Goal: Transaction & Acquisition: Purchase product/service

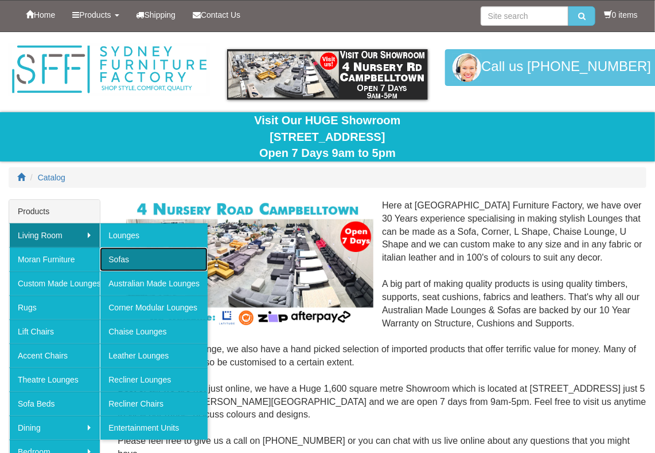
click at [108, 256] on link "Sofas" at bounding box center [154, 260] width 108 height 24
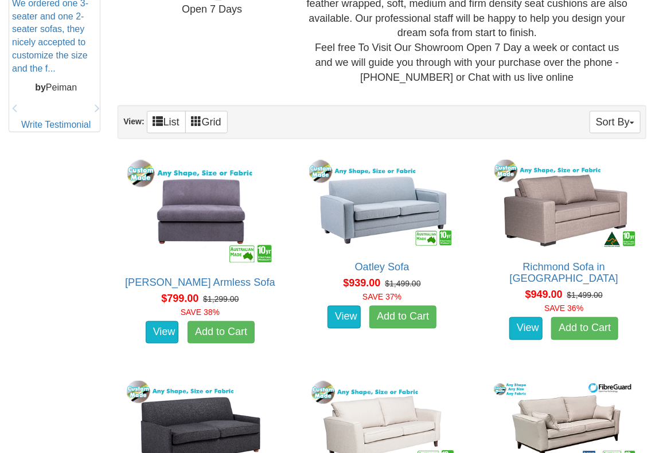
scroll to position [573, 0]
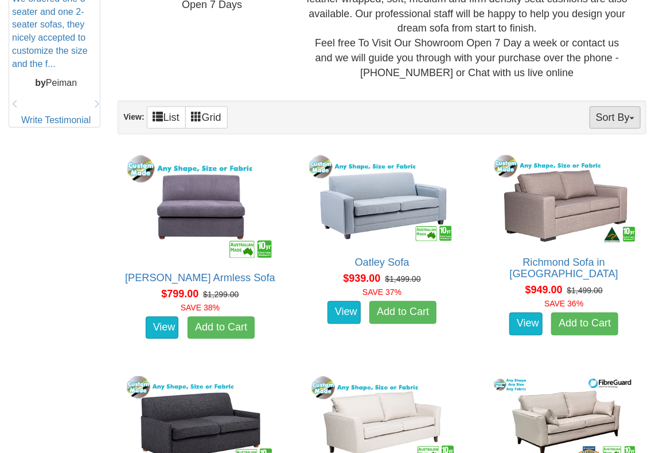
click at [592, 114] on button "Sort By" at bounding box center [614, 118] width 51 height 22
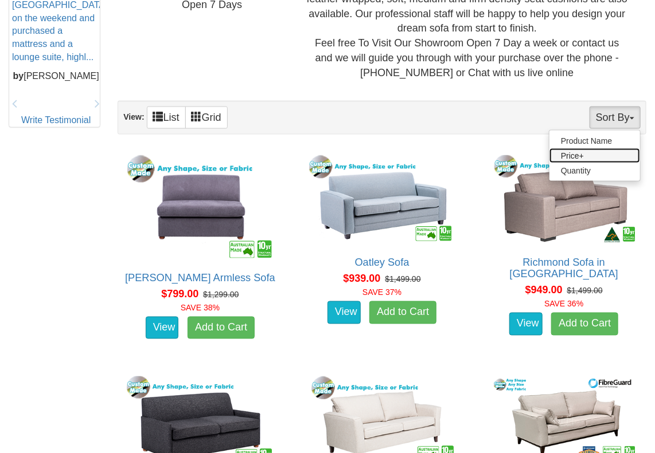
click at [599, 158] on link "Price+" at bounding box center [594, 155] width 91 height 15
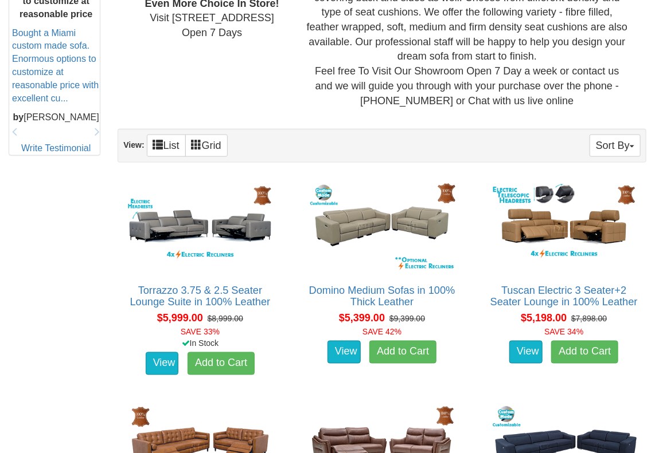
scroll to position [573, 0]
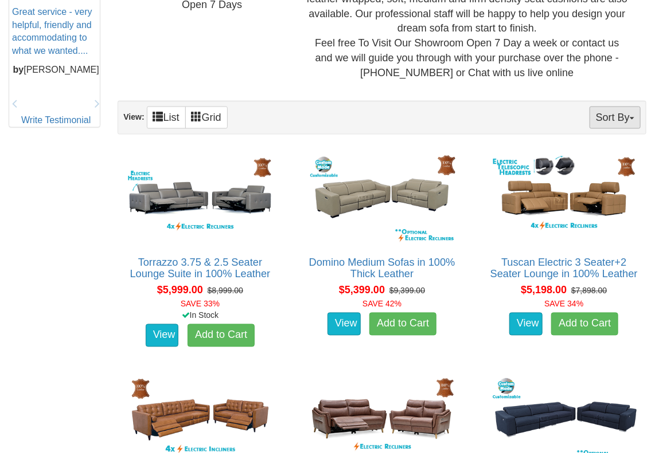
click at [626, 120] on button "Sort By" at bounding box center [614, 118] width 51 height 22
click at [570, 153] on link "Price-" at bounding box center [594, 155] width 91 height 15
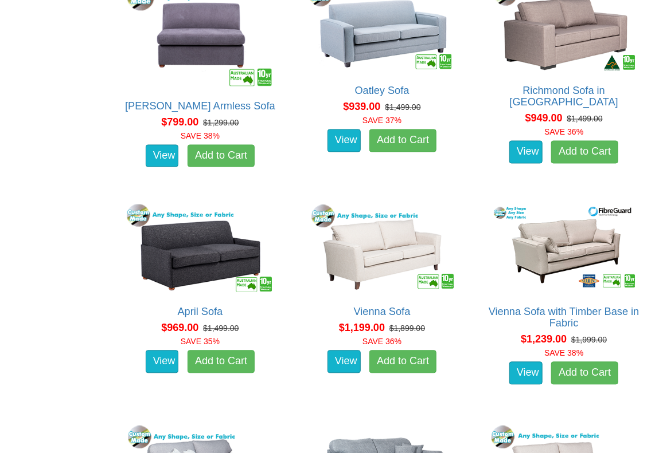
scroll to position [803, 0]
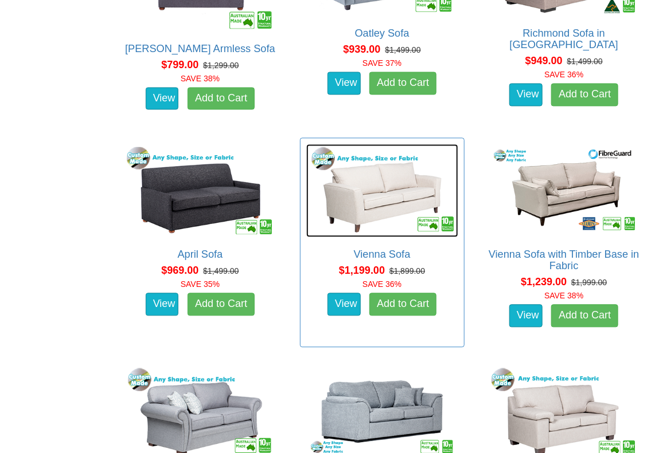
click at [394, 191] on img at bounding box center [382, 190] width 152 height 93
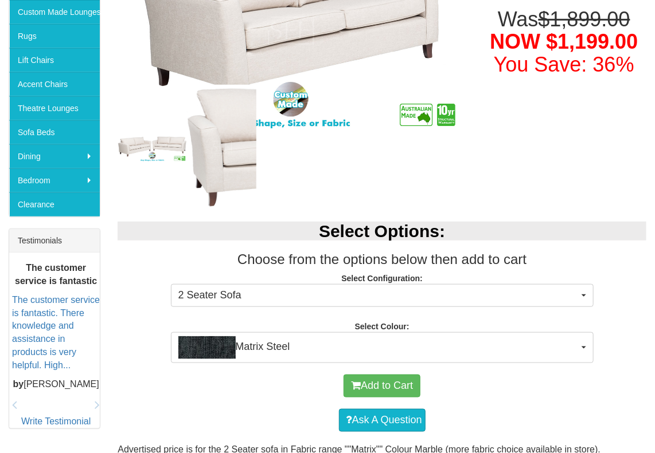
scroll to position [287, 0]
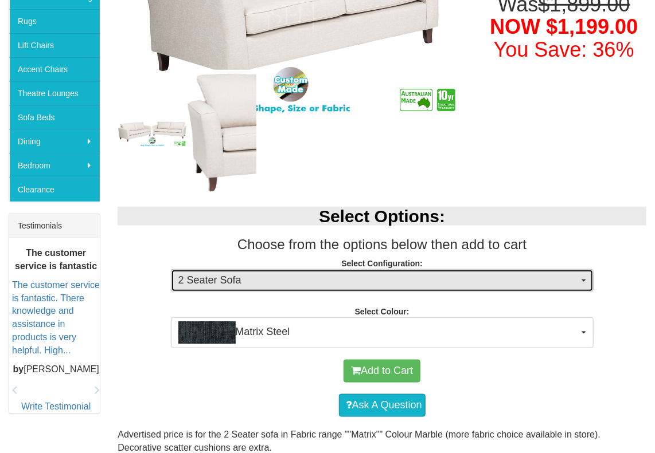
click at [426, 280] on span "2 Seater Sofa" at bounding box center [378, 280] width 400 height 15
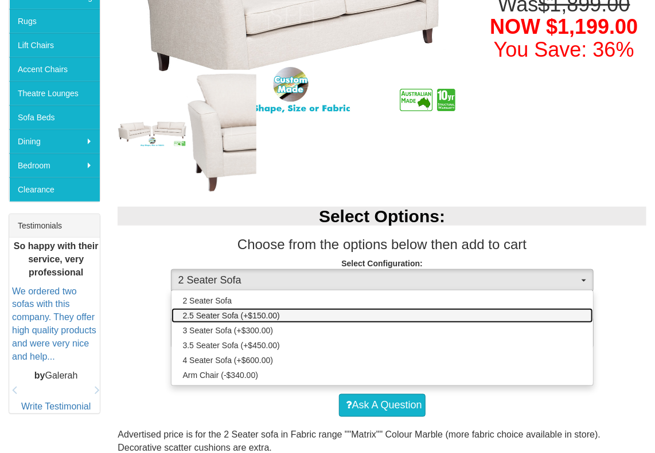
click at [268, 315] on span "2.5 Seater Sofa (+$150.00)" at bounding box center [231, 315] width 97 height 11
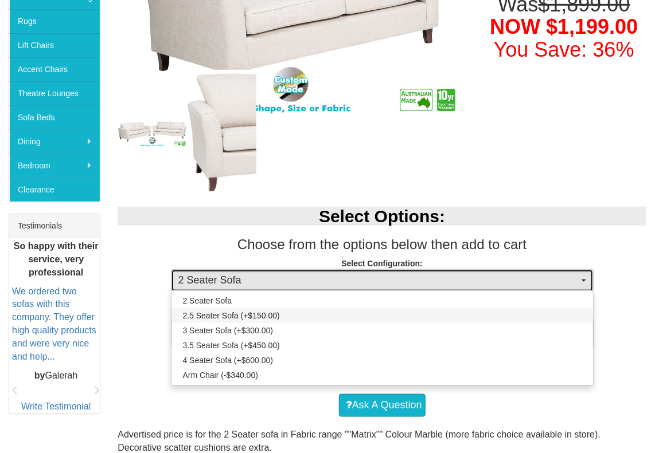
select select "271"
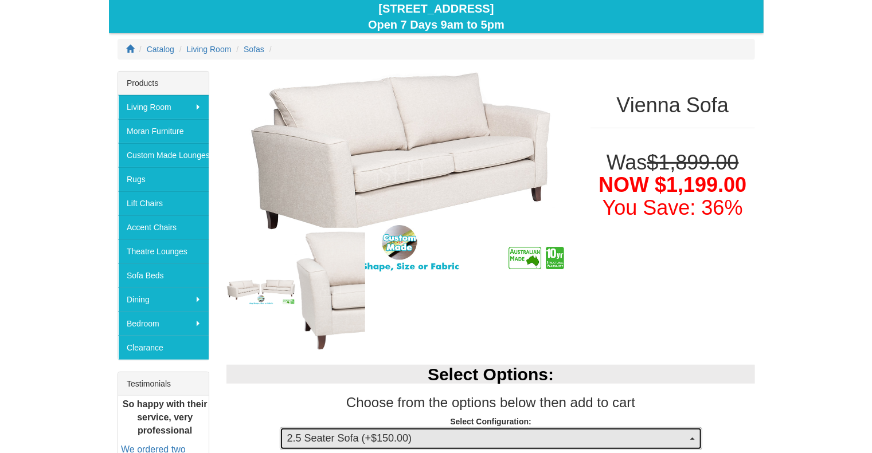
scroll to position [115, 0]
